Goal: Task Accomplishment & Management: Manage account settings

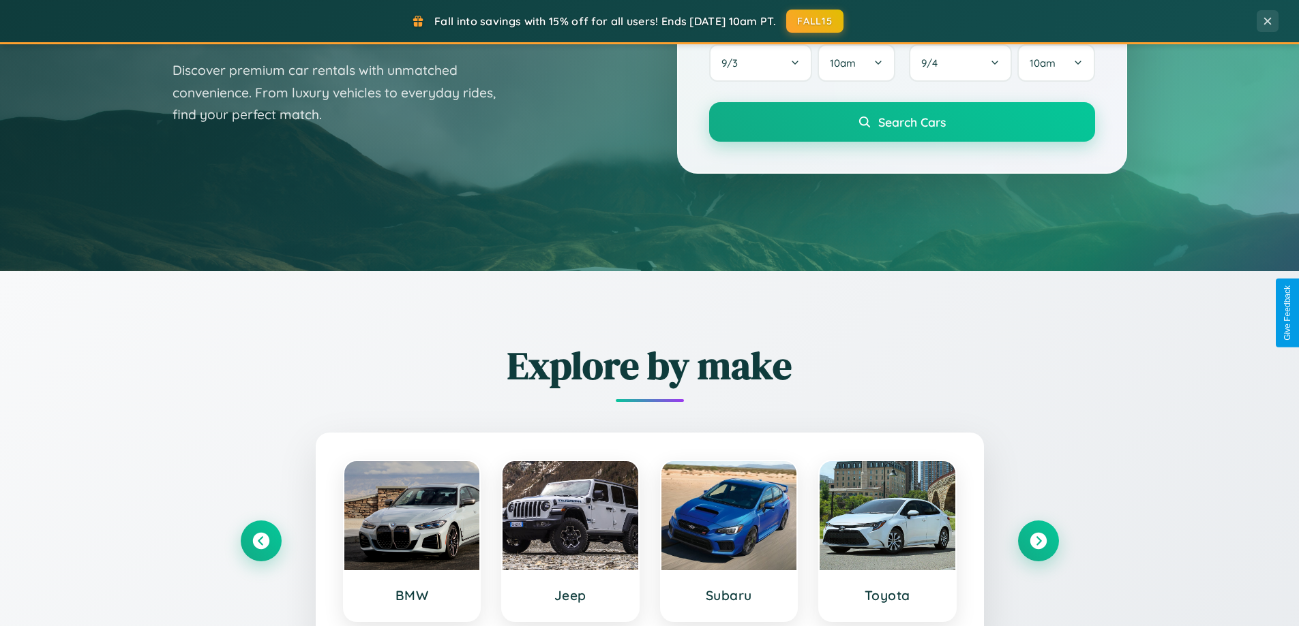
scroll to position [938, 0]
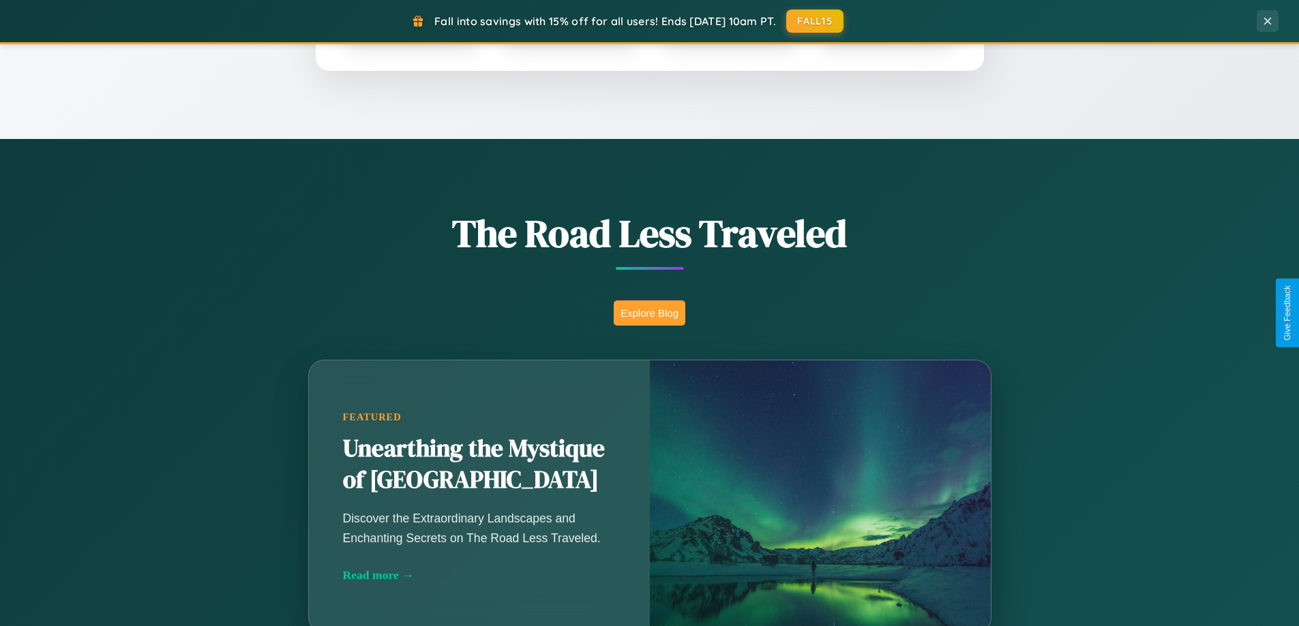
click at [649, 313] on button "Explore Blog" at bounding box center [649, 313] width 72 height 25
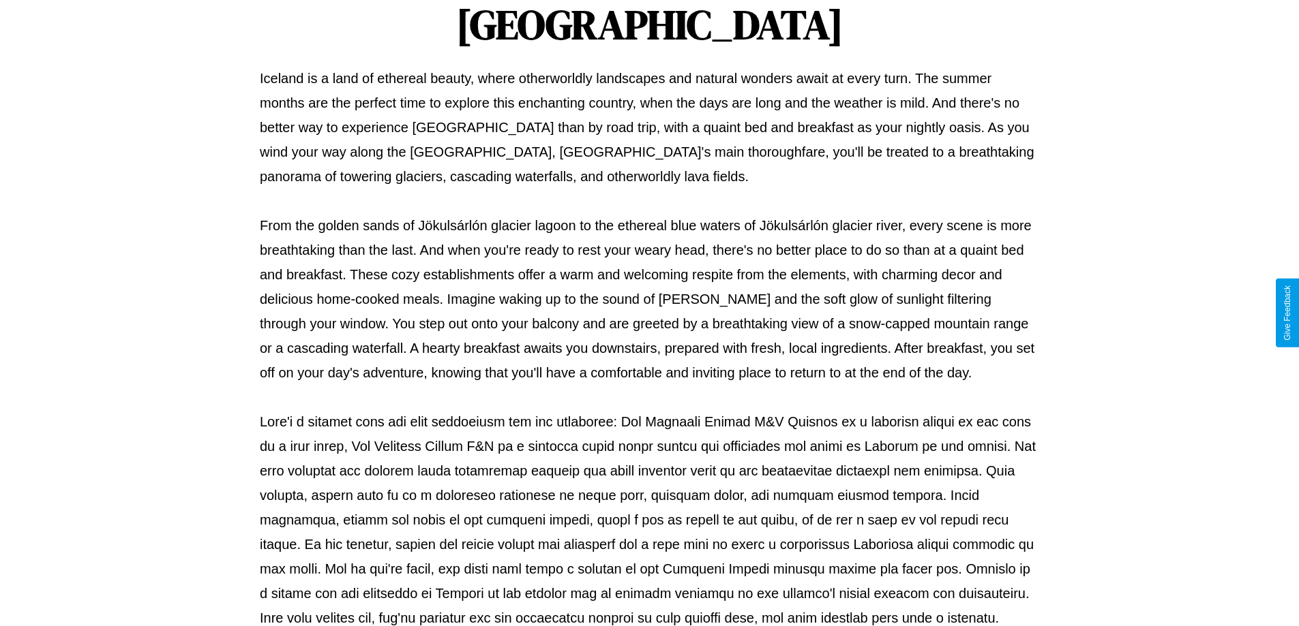
scroll to position [441, 0]
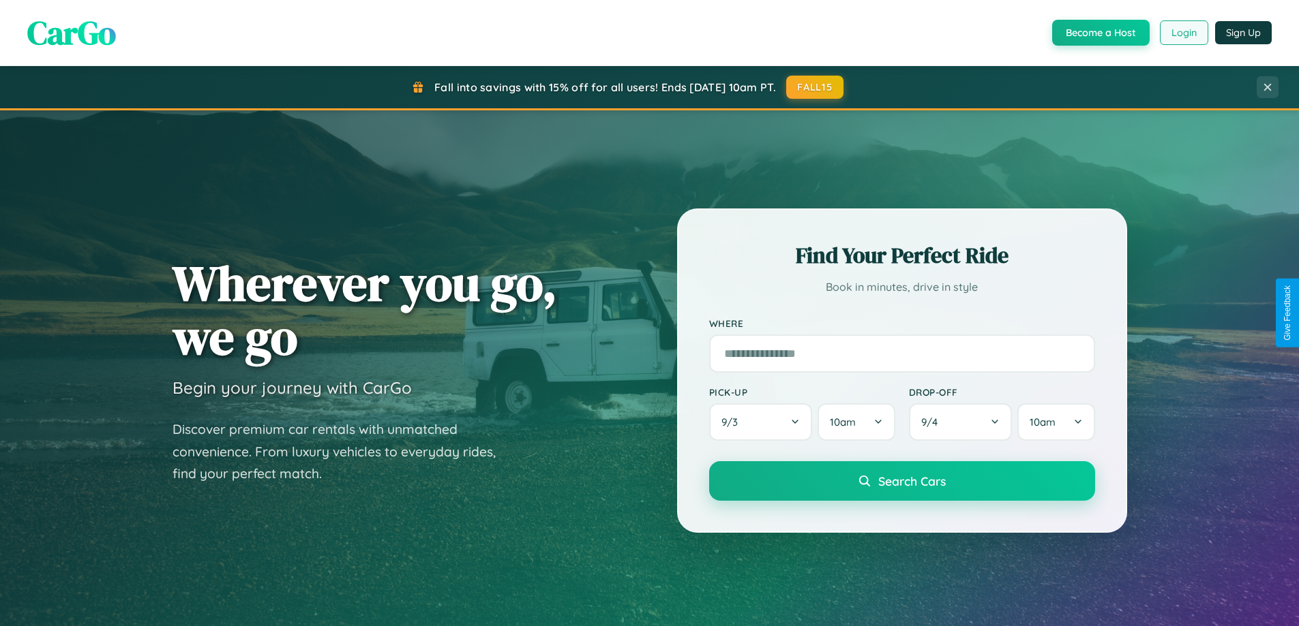
click at [1183, 33] on button "Login" at bounding box center [1183, 32] width 48 height 25
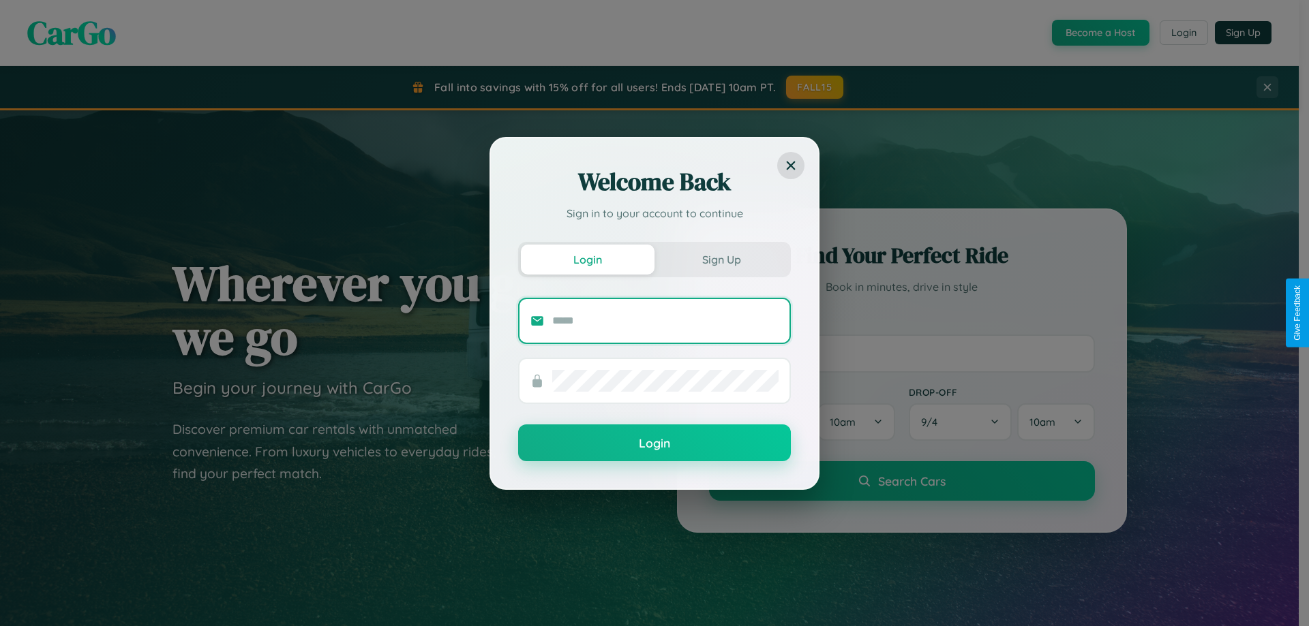
click at [665, 320] on input "text" at bounding box center [665, 321] width 226 height 22
type input "**********"
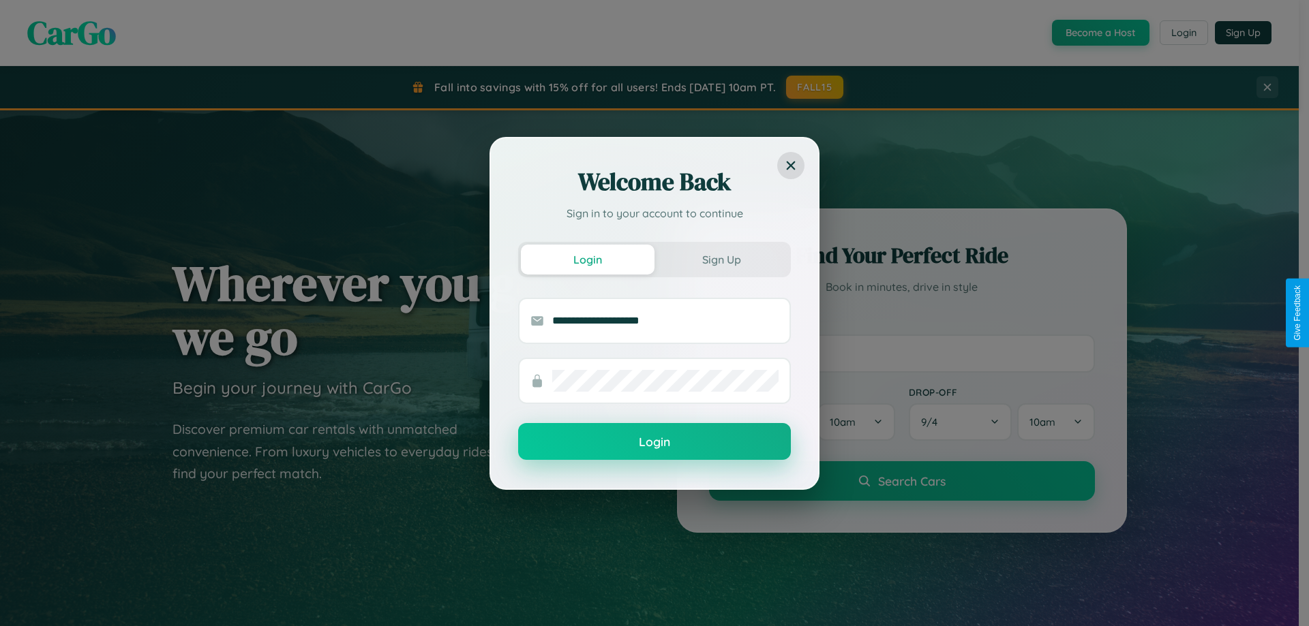
click at [654, 442] on button "Login" at bounding box center [654, 441] width 273 height 37
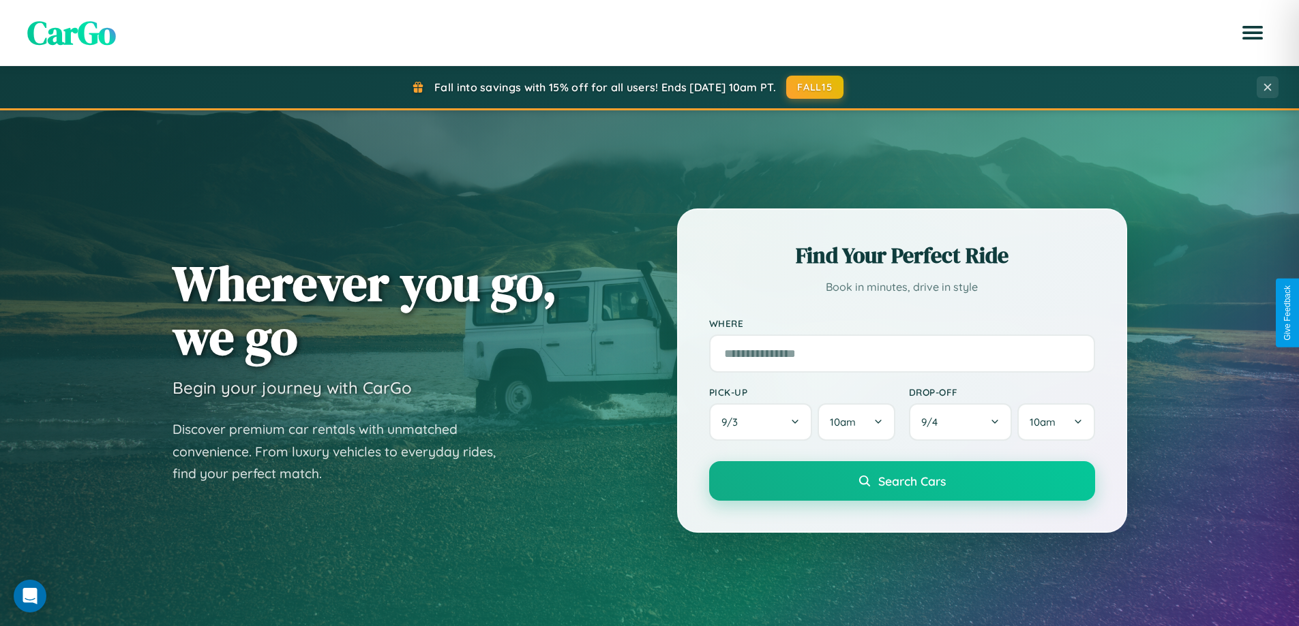
scroll to position [40, 0]
